Goal: Information Seeking & Learning: Learn about a topic

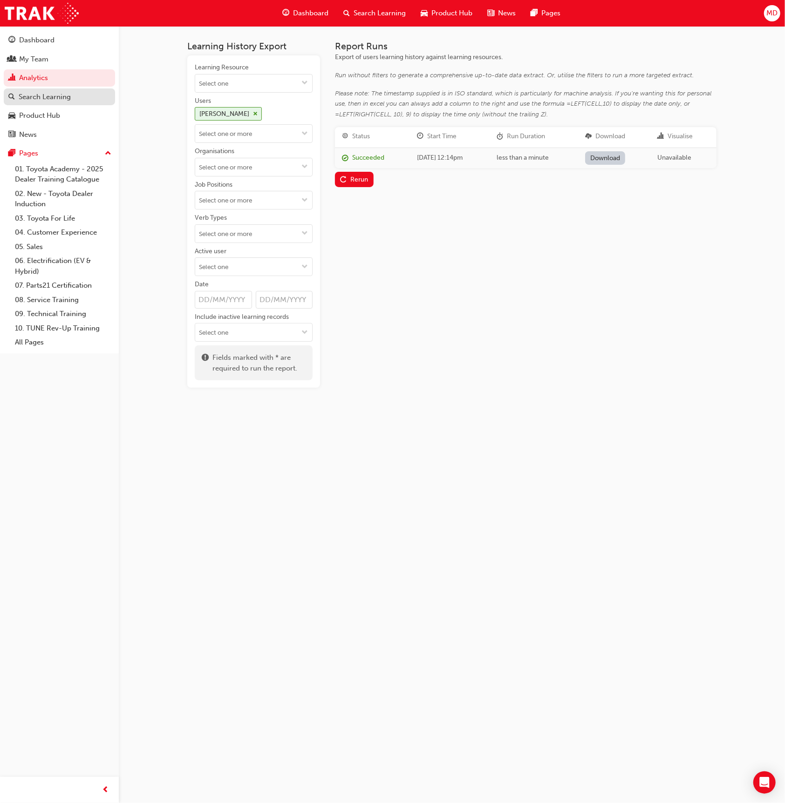
click at [58, 89] on link "Search Learning" at bounding box center [59, 96] width 111 height 17
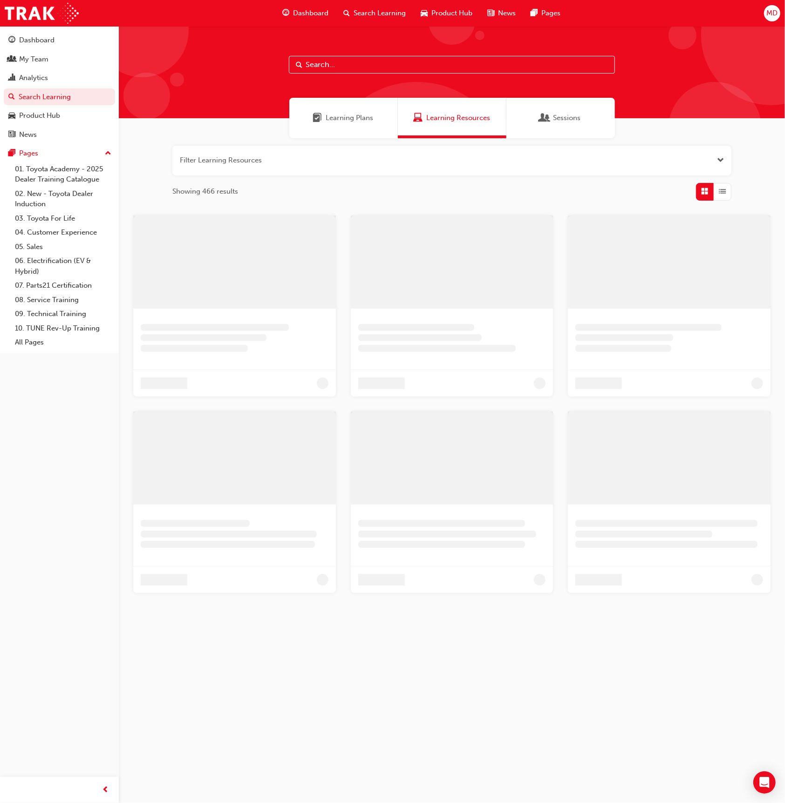
click at [370, 67] on input "text" at bounding box center [452, 65] width 326 height 18
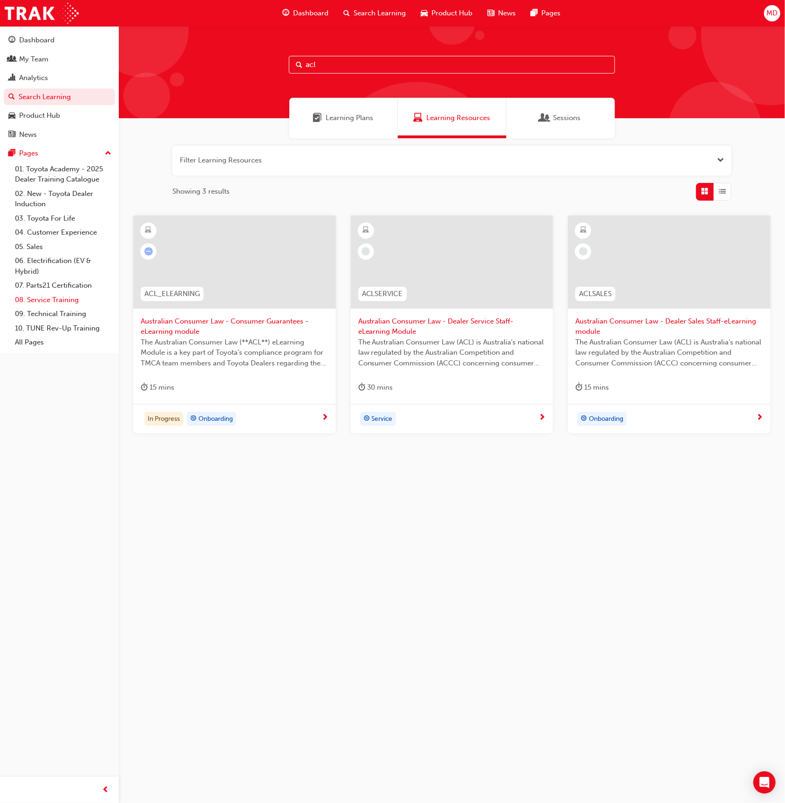
type input "acl"
